Goal: Find contact information: Obtain details needed to contact an individual or organization

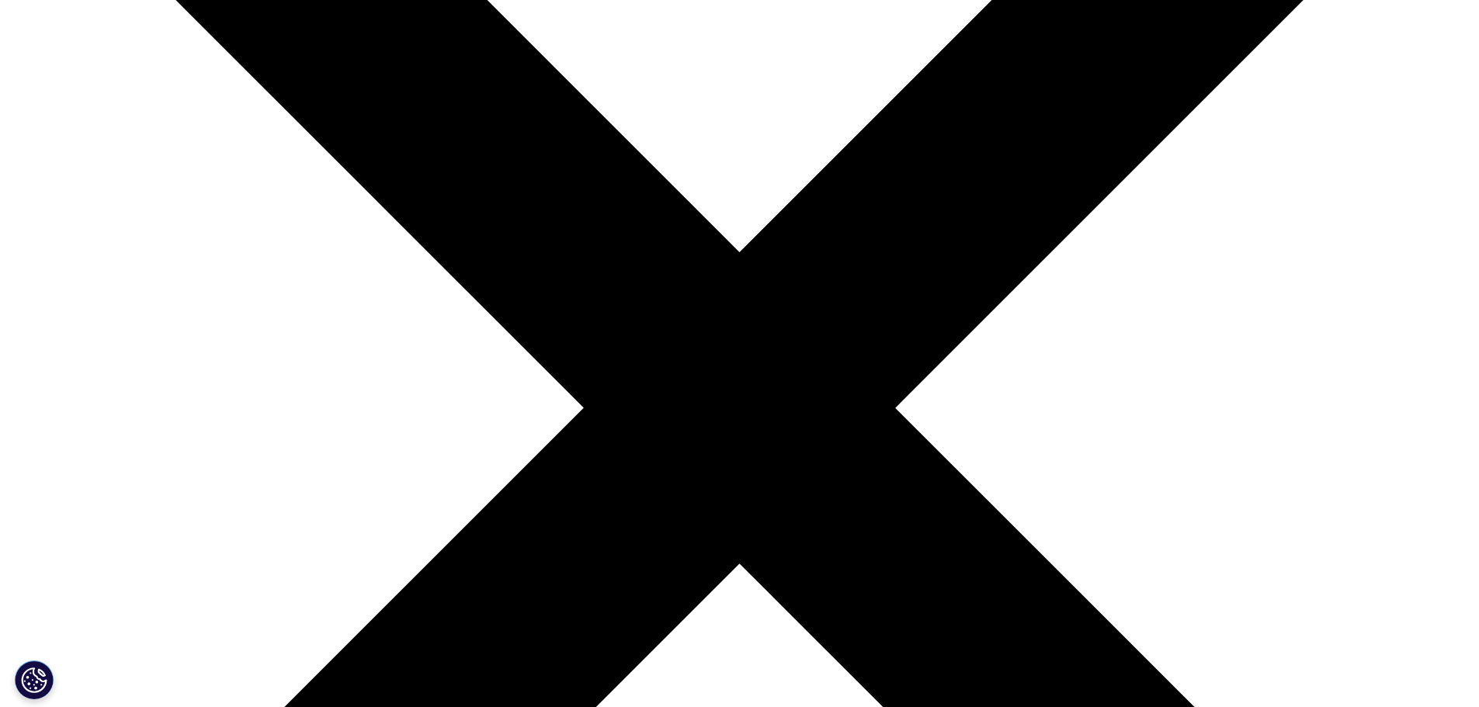
scroll to position [388, 0]
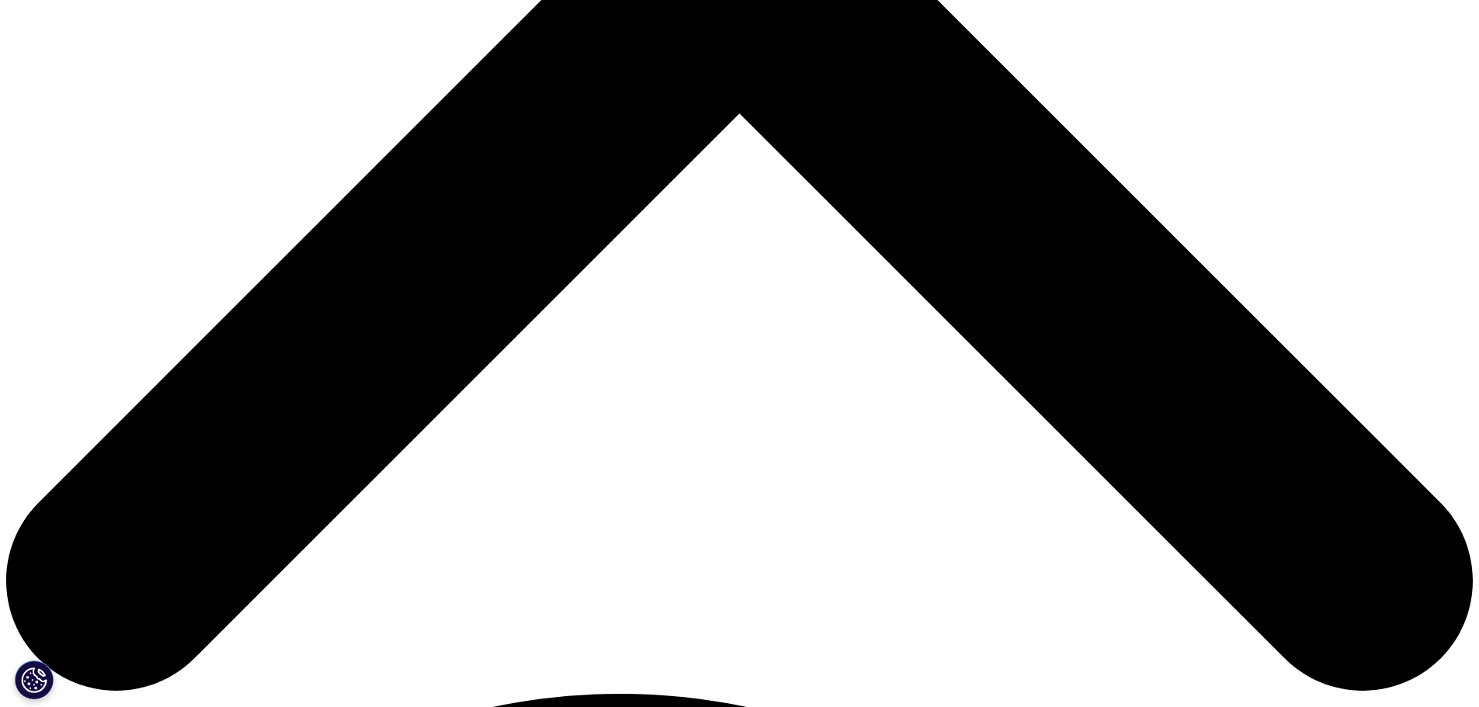
scroll to position [586, 0]
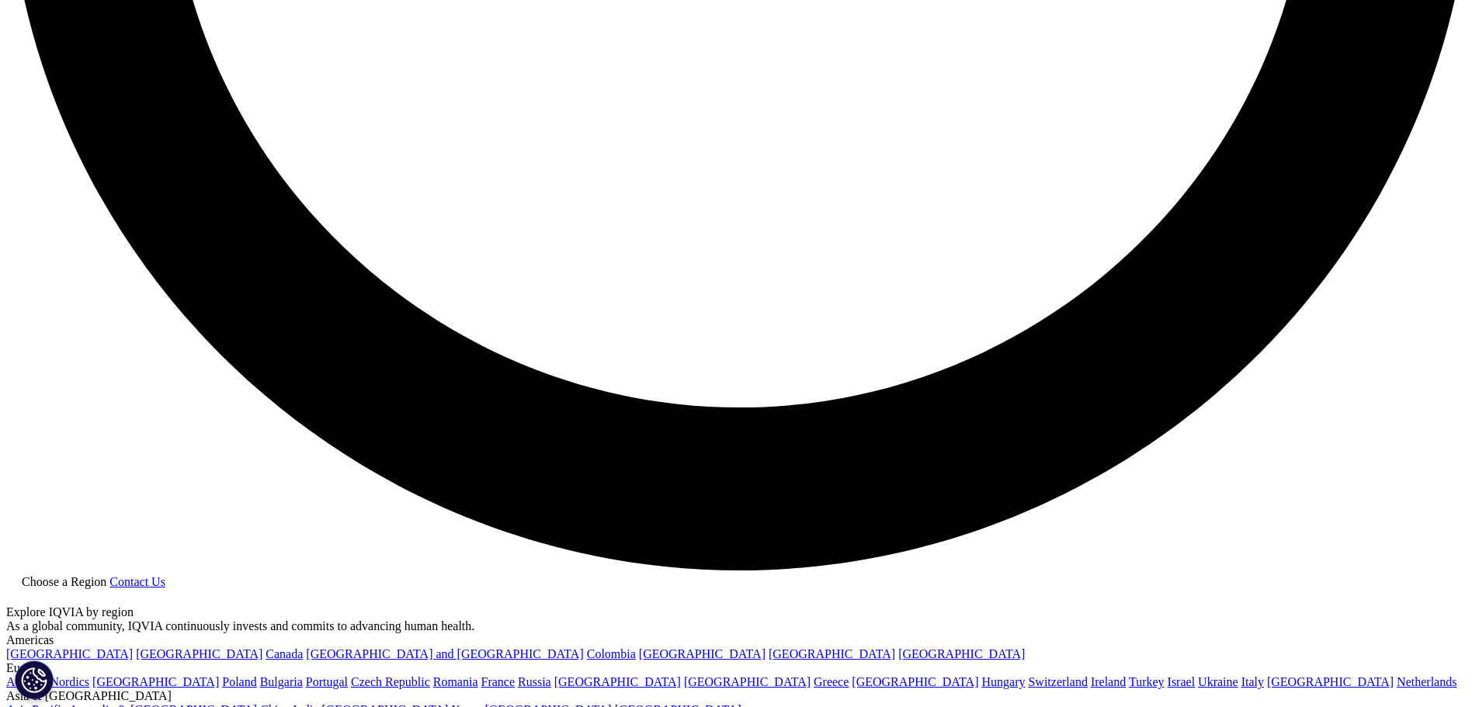
scroll to position [3890, 0]
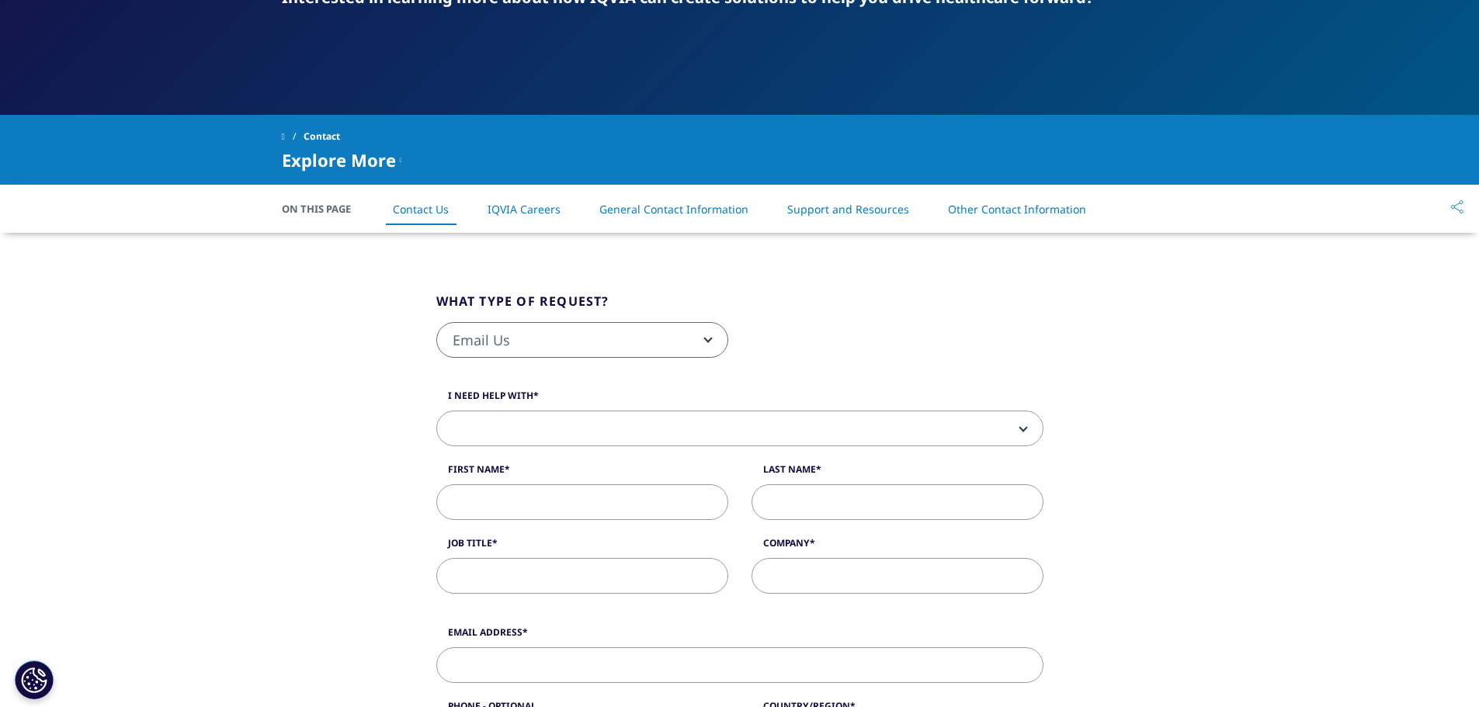
scroll to position [155, 0]
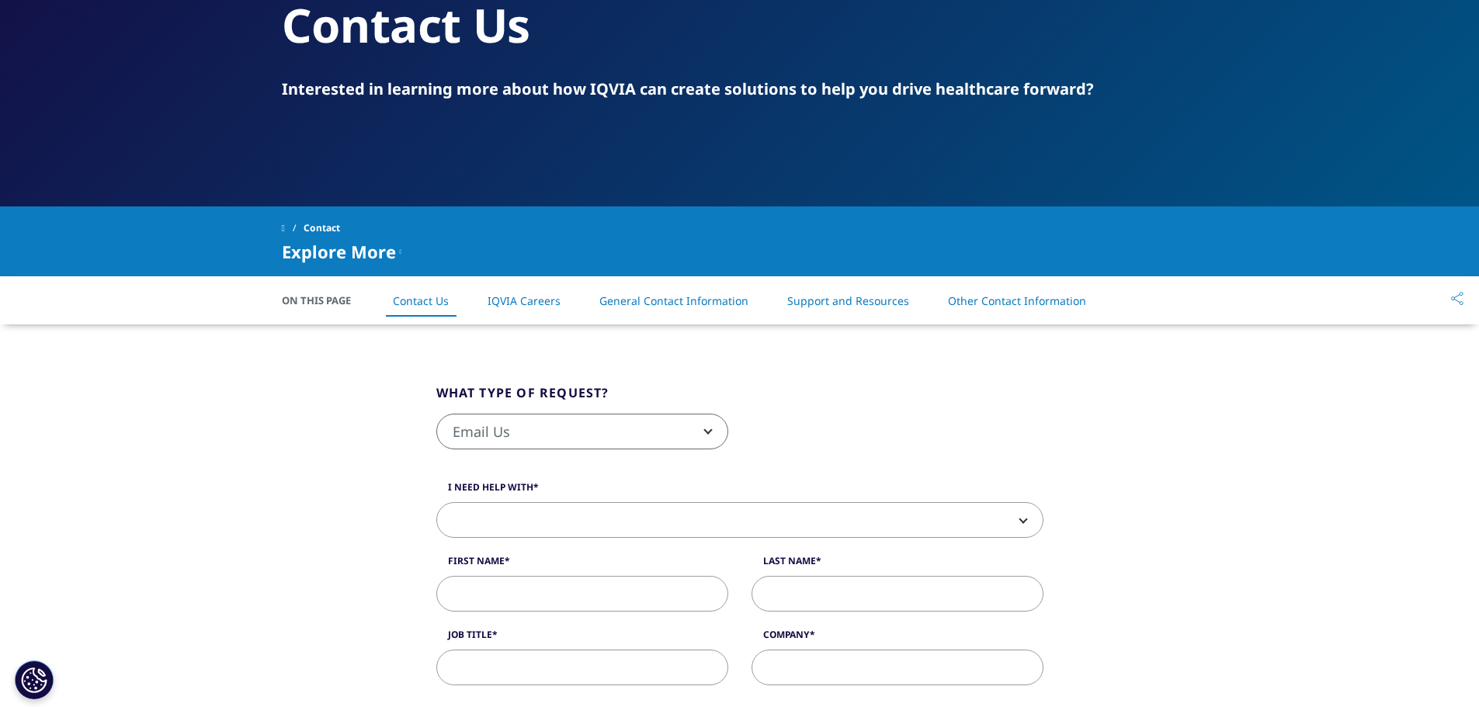
click at [713, 426] on span "Email Us" at bounding box center [582, 433] width 290 height 36
click at [714, 422] on span "Email Us" at bounding box center [582, 433] width 290 height 36
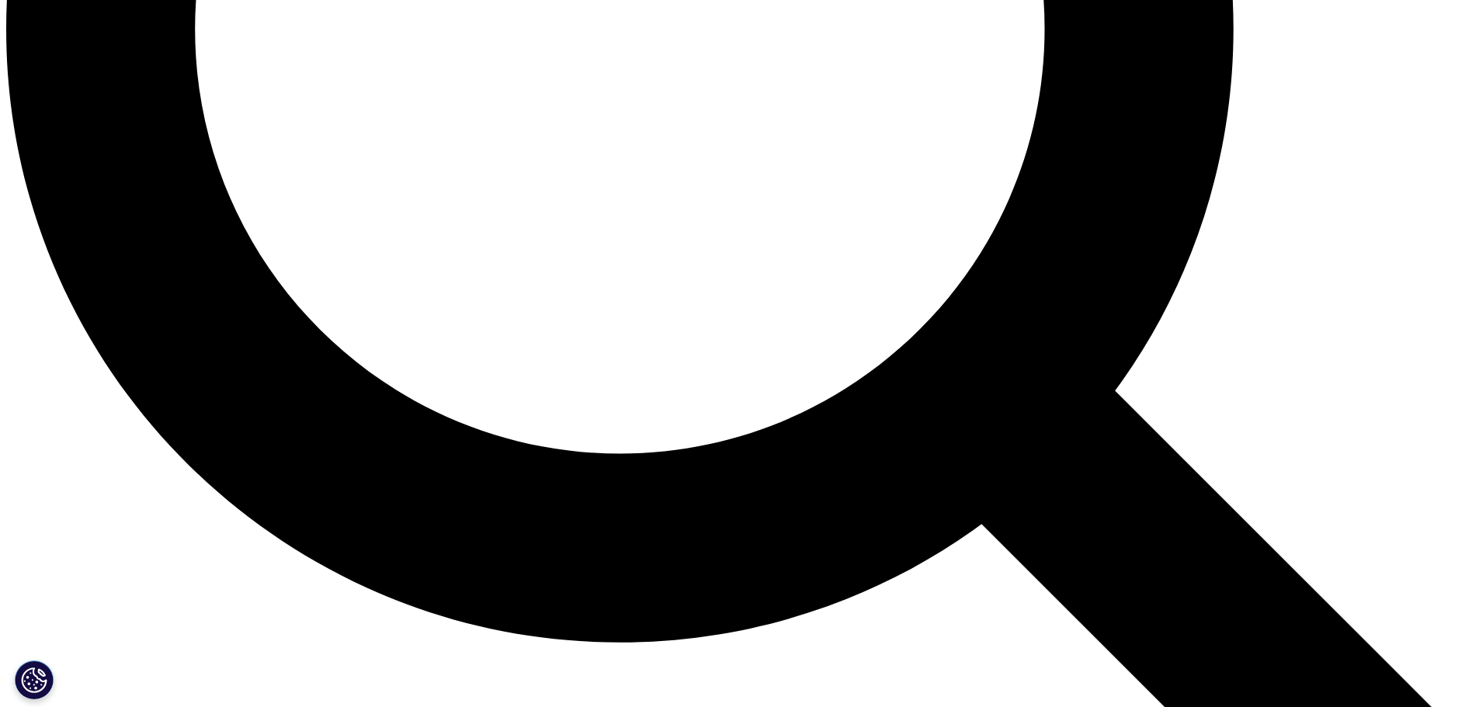
scroll to position [1949, 0]
